Goal: Transaction & Acquisition: Purchase product/service

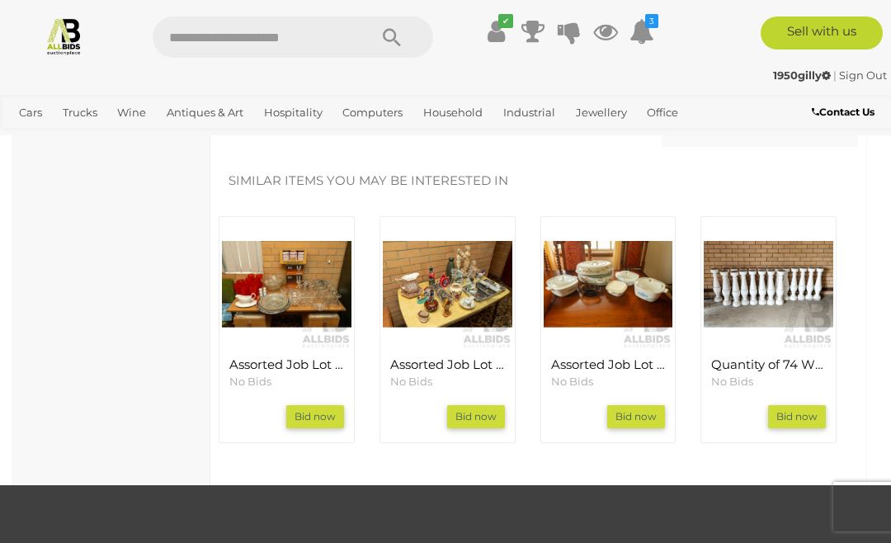
scroll to position [1718, 0]
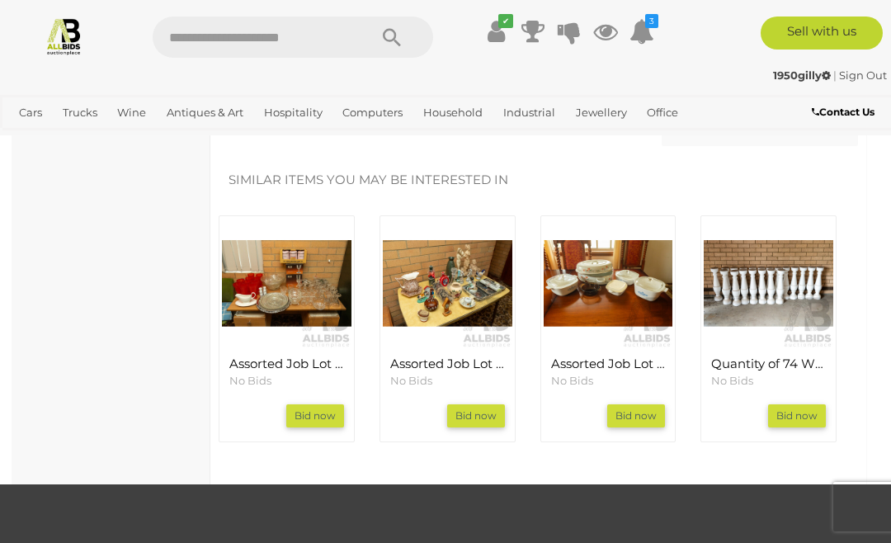
click at [609, 285] on img at bounding box center [767, 283] width 129 height 129
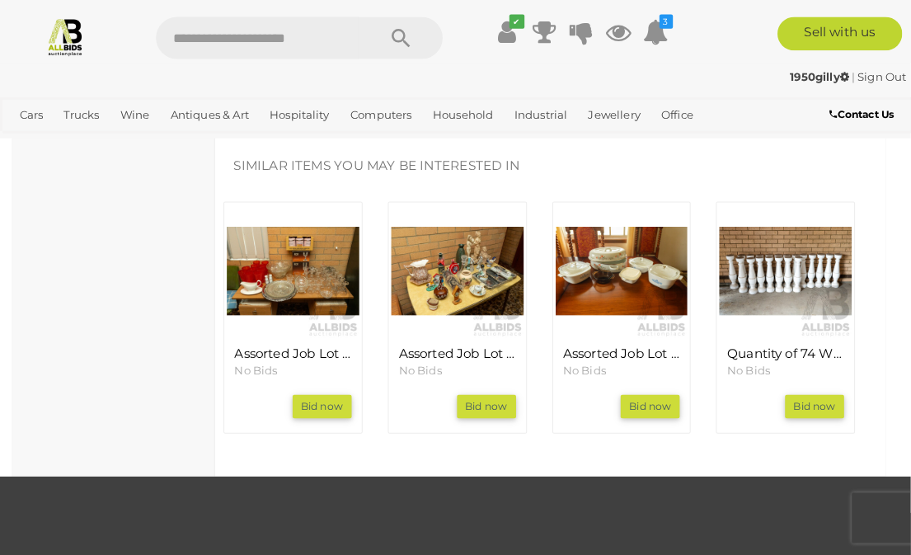
scroll to position [1785, 0]
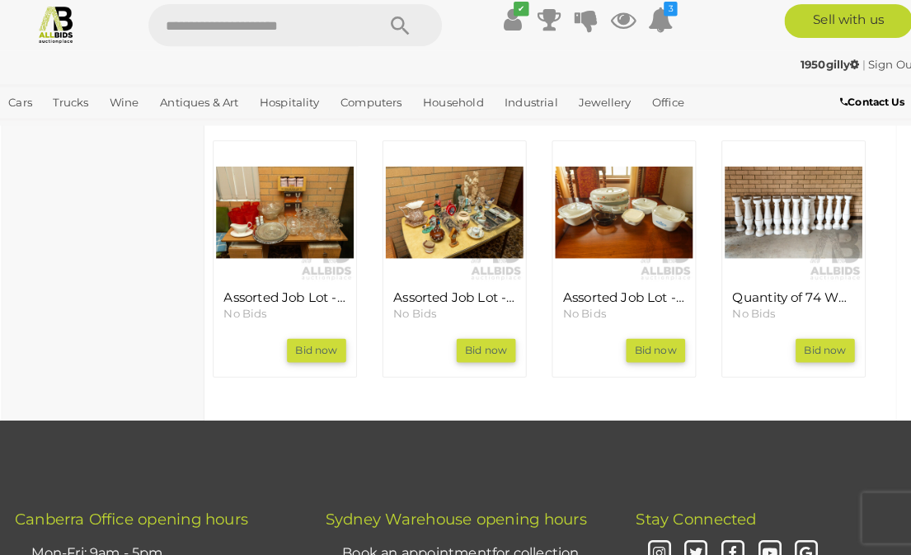
click at [609, 174] on img at bounding box center [786, 220] width 134 height 134
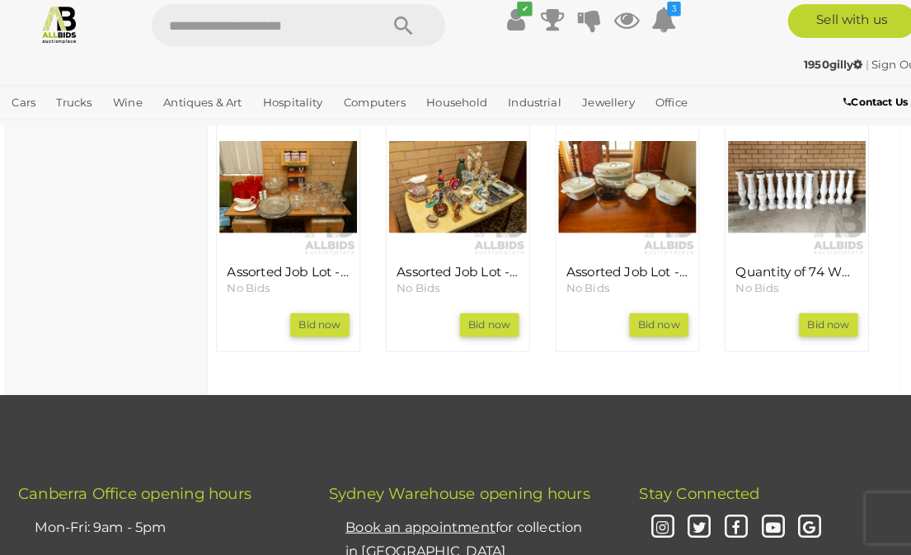
click at [582, 163] on img at bounding box center [620, 195] width 134 height 134
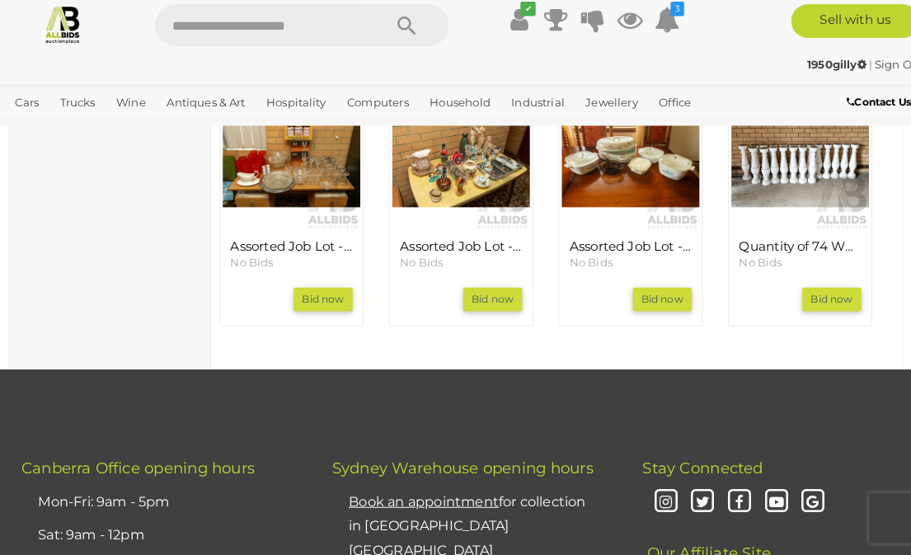
click at [0, 0] on link "View All Cars Auctions" at bounding box center [0, 0] width 0 height 0
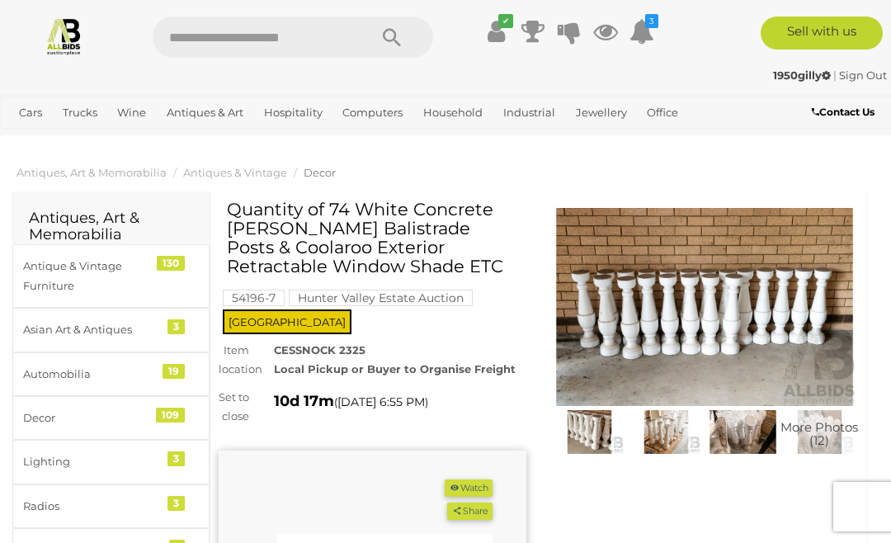
click at [590, 434] on img at bounding box center [589, 432] width 68 height 45
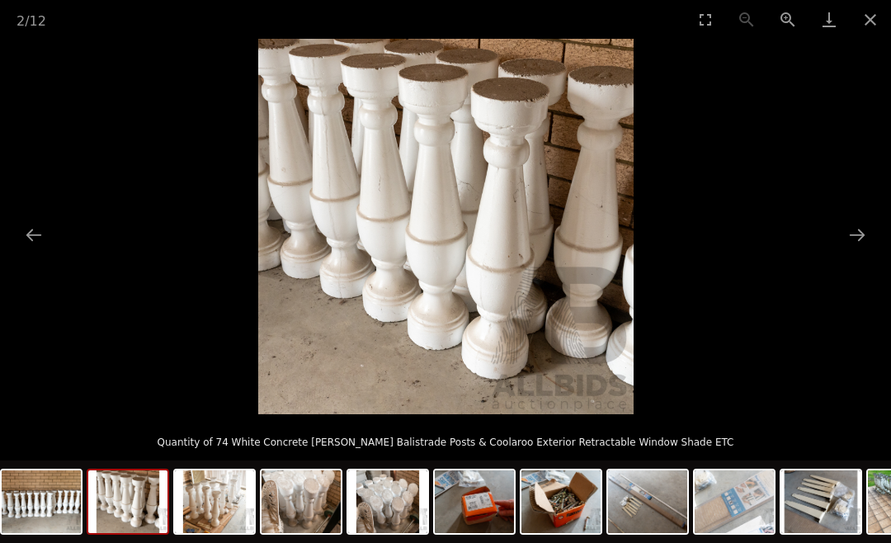
click at [860, 237] on button "Next slide" at bounding box center [856, 235] width 35 height 32
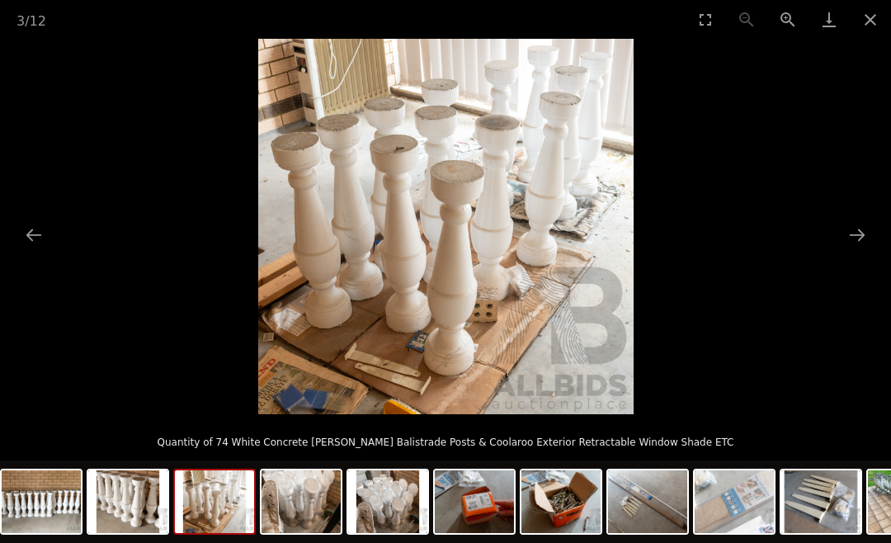
click at [854, 237] on button "Next slide" at bounding box center [856, 235] width 35 height 32
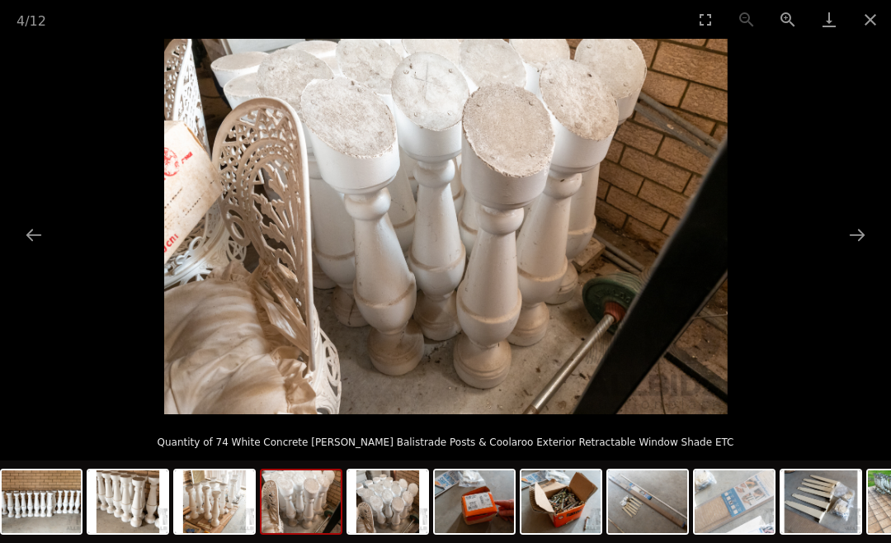
click at [853, 237] on button "Next slide" at bounding box center [856, 235] width 35 height 32
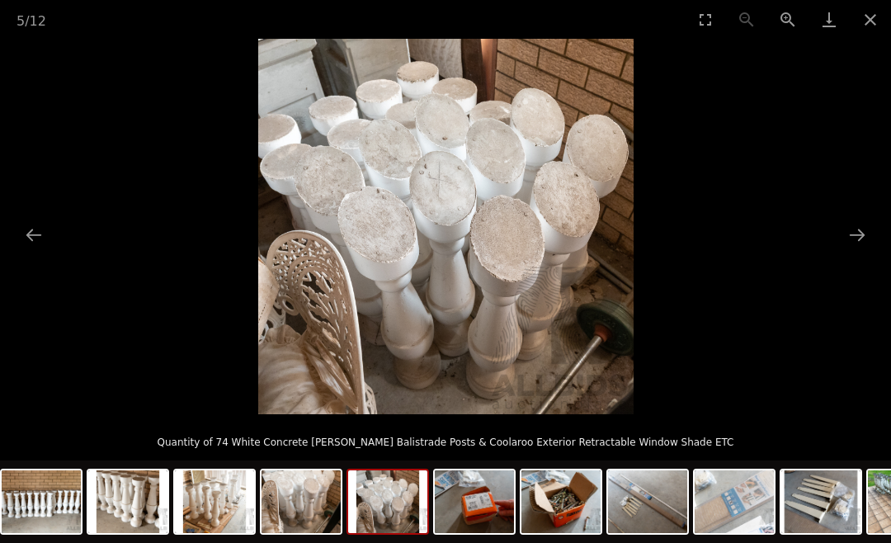
click at [853, 236] on button "Next slide" at bounding box center [856, 235] width 35 height 32
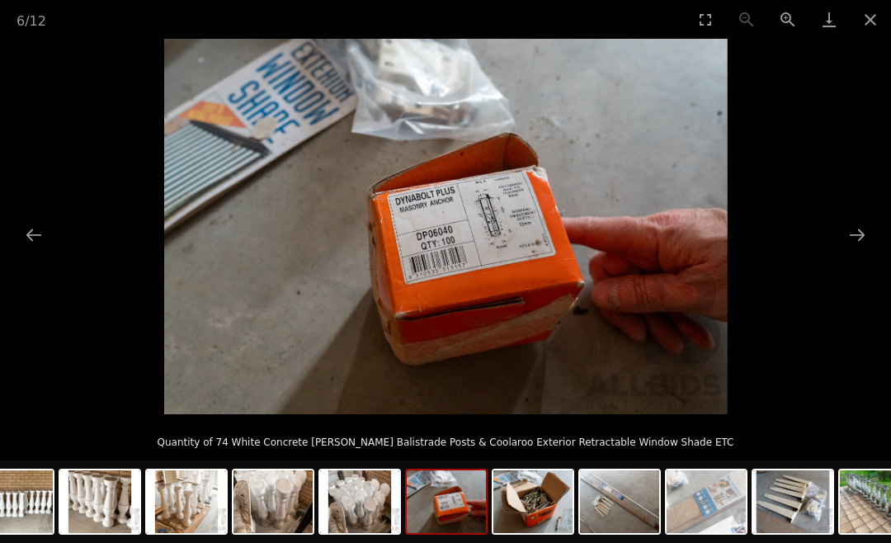
click at [851, 234] on button "Next slide" at bounding box center [856, 235] width 35 height 32
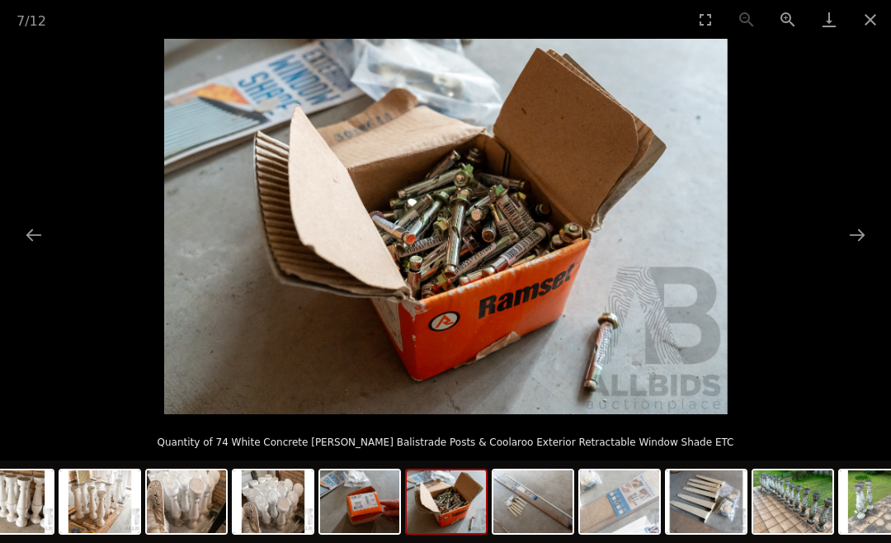
click at [850, 234] on button "Next slide" at bounding box center [856, 235] width 35 height 32
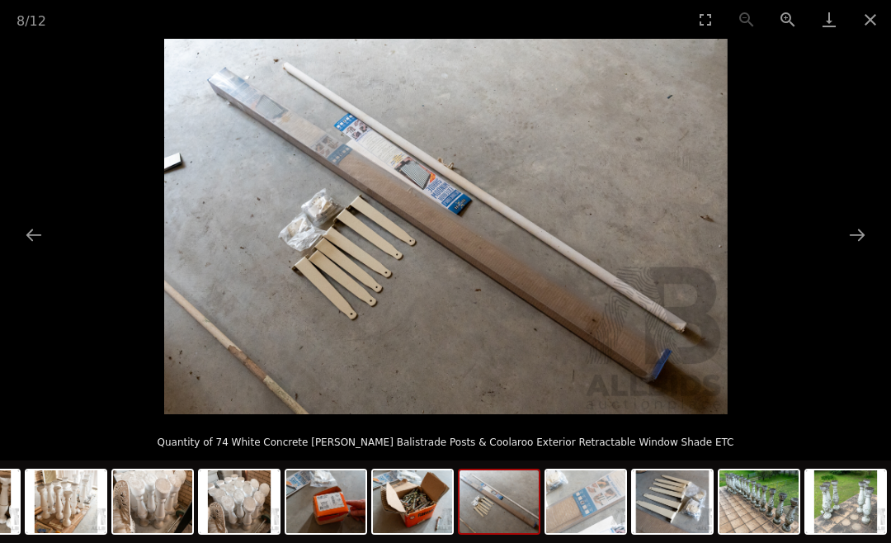
click at [846, 236] on button "Next slide" at bounding box center [856, 235] width 35 height 32
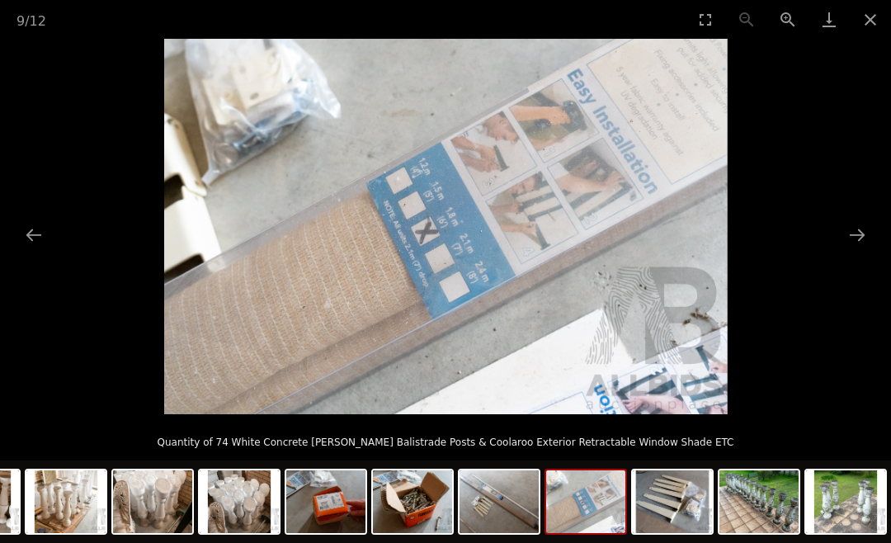
click at [846, 235] on button "Next slide" at bounding box center [856, 235] width 35 height 32
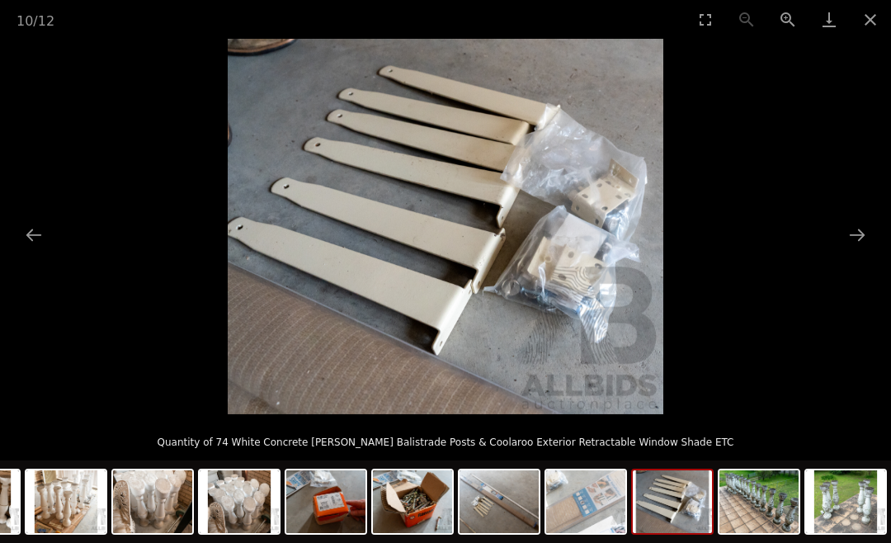
click at [844, 236] on button "Next slide" at bounding box center [856, 235] width 35 height 32
